Goal: Task Accomplishment & Management: Use online tool/utility

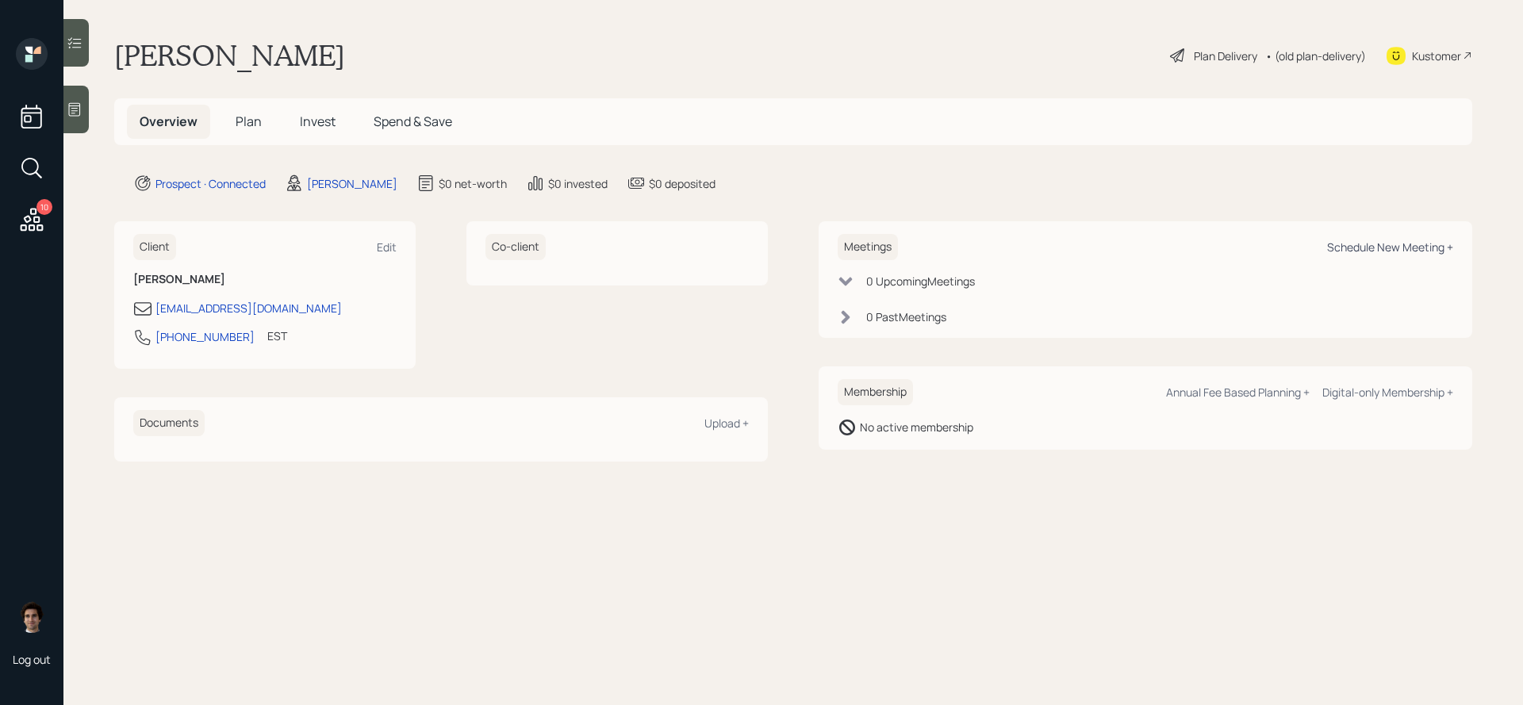
click at [1380, 250] on div "Schedule New Meeting +" at bounding box center [1390, 247] width 126 height 15
select select "59554aeb-d739-4552-90b9-0d27d70b4bf7"
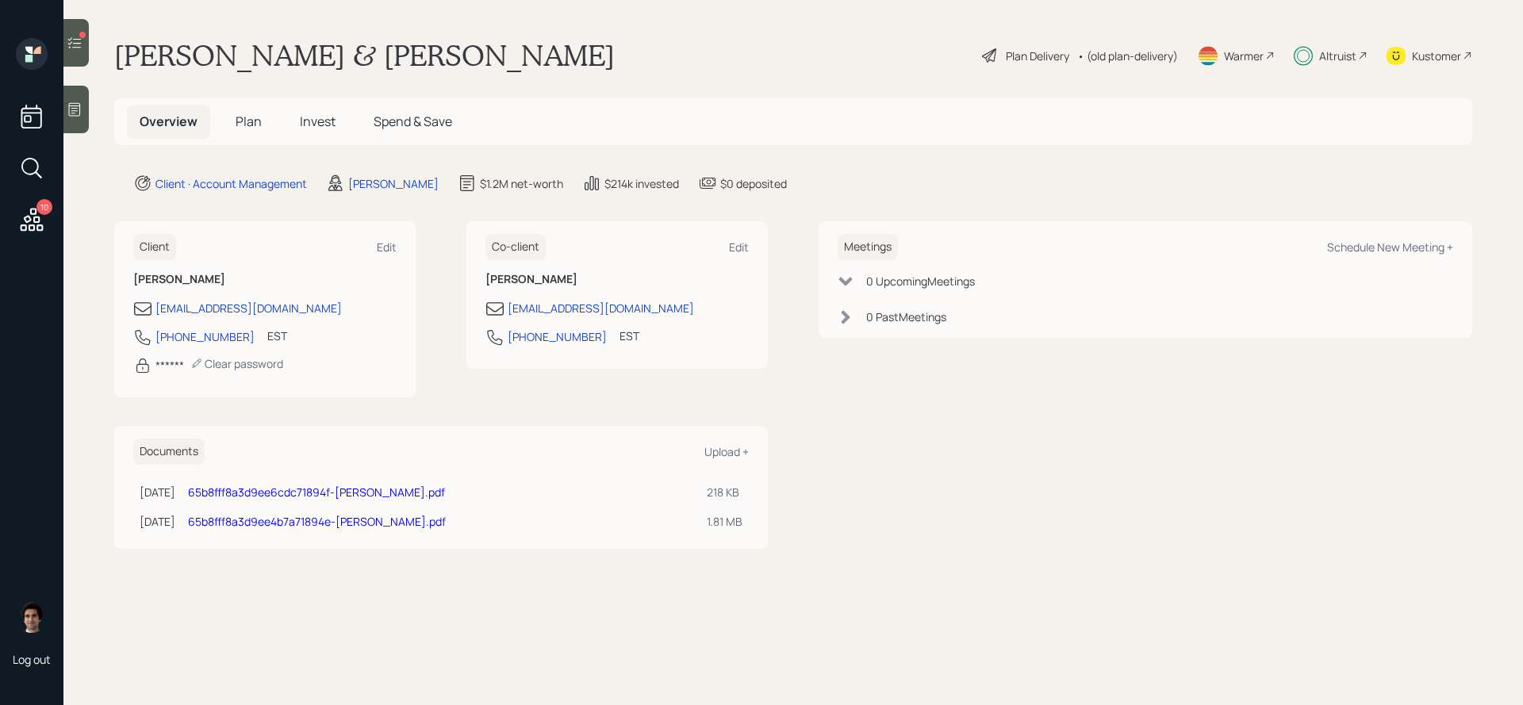
click at [246, 132] on h5 "Plan" at bounding box center [249, 122] width 52 height 34
